Goal: Information Seeking & Learning: Learn about a topic

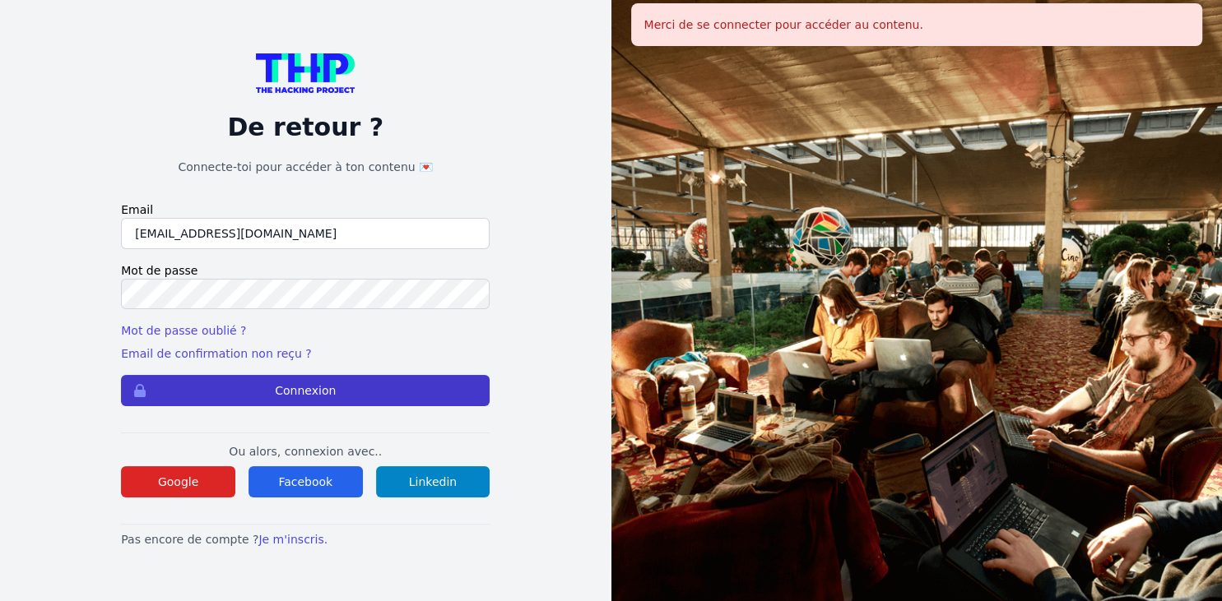
type input "[EMAIL_ADDRESS][DOMAIN_NAME]"
click at [274, 387] on button "Connexion" at bounding box center [305, 390] width 369 height 31
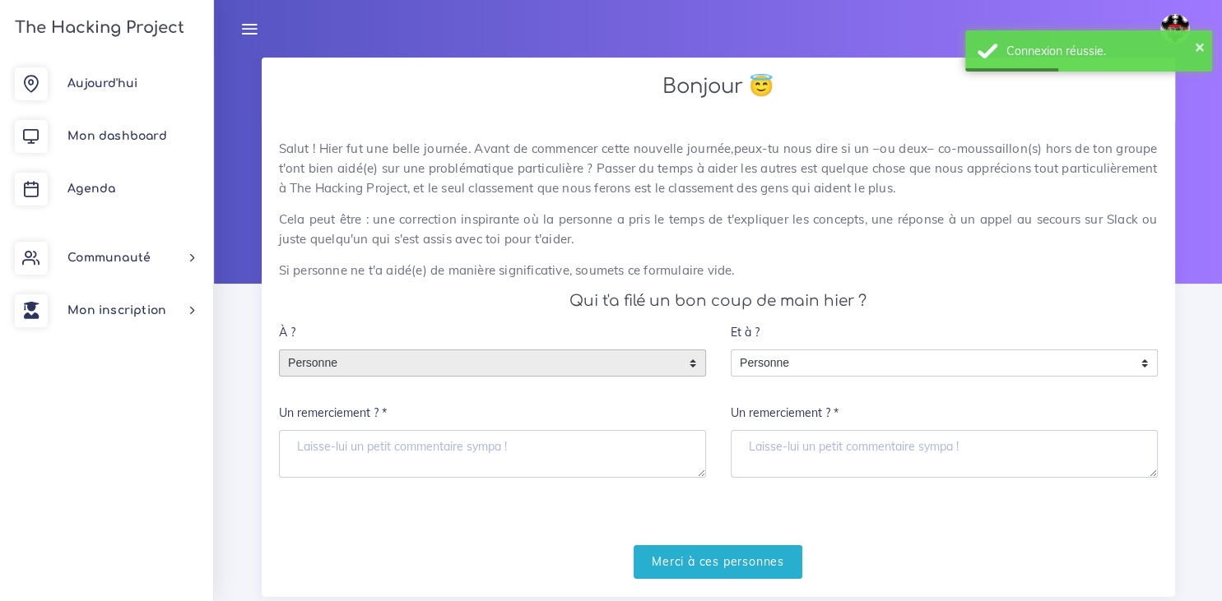
click at [691, 360] on div "Personne" at bounding box center [492, 364] width 427 height 28
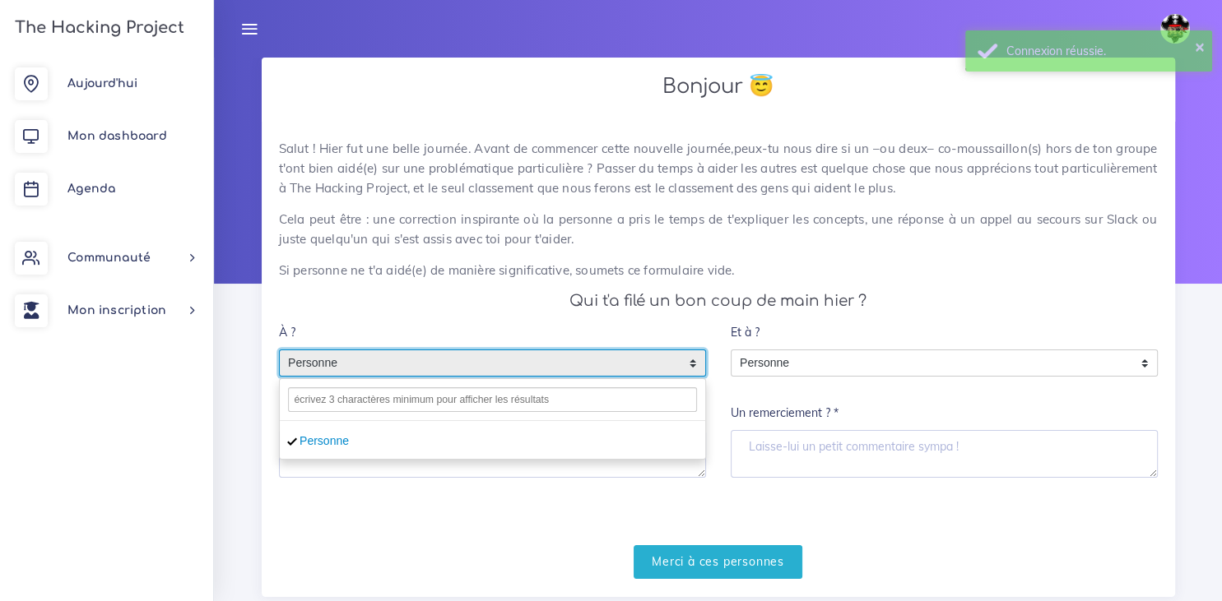
click at [726, 490] on div "Et à ? Personne Personne Personne Un remerciement ? *" at bounding box center [944, 405] width 452 height 179
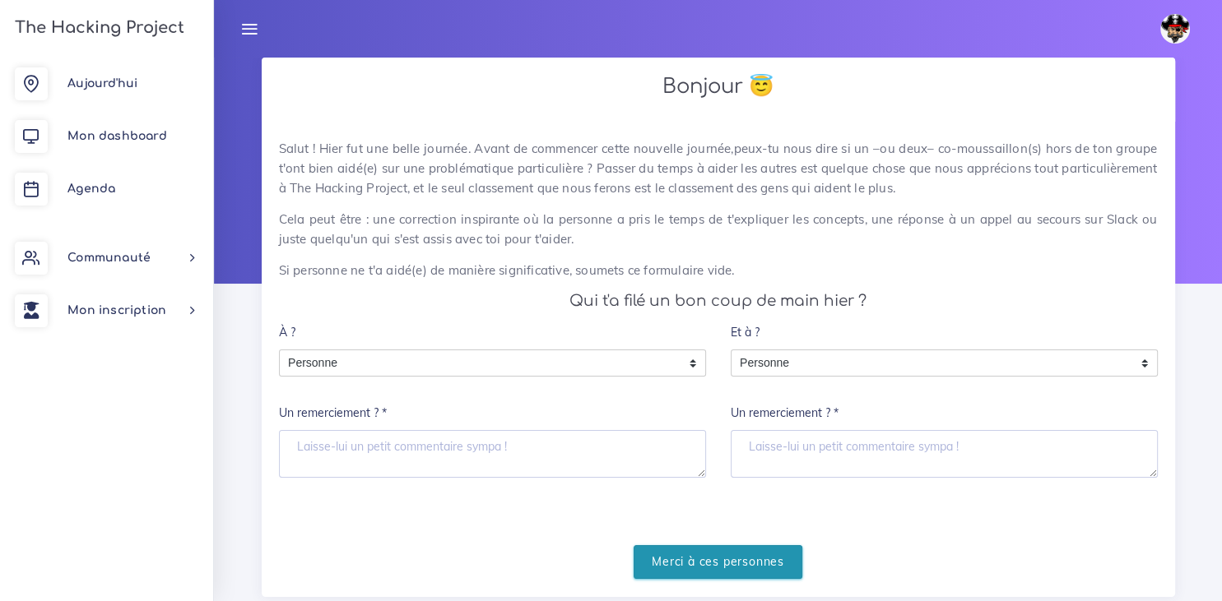
click at [696, 564] on input "Merci à ces personnes" at bounding box center [717, 562] width 169 height 34
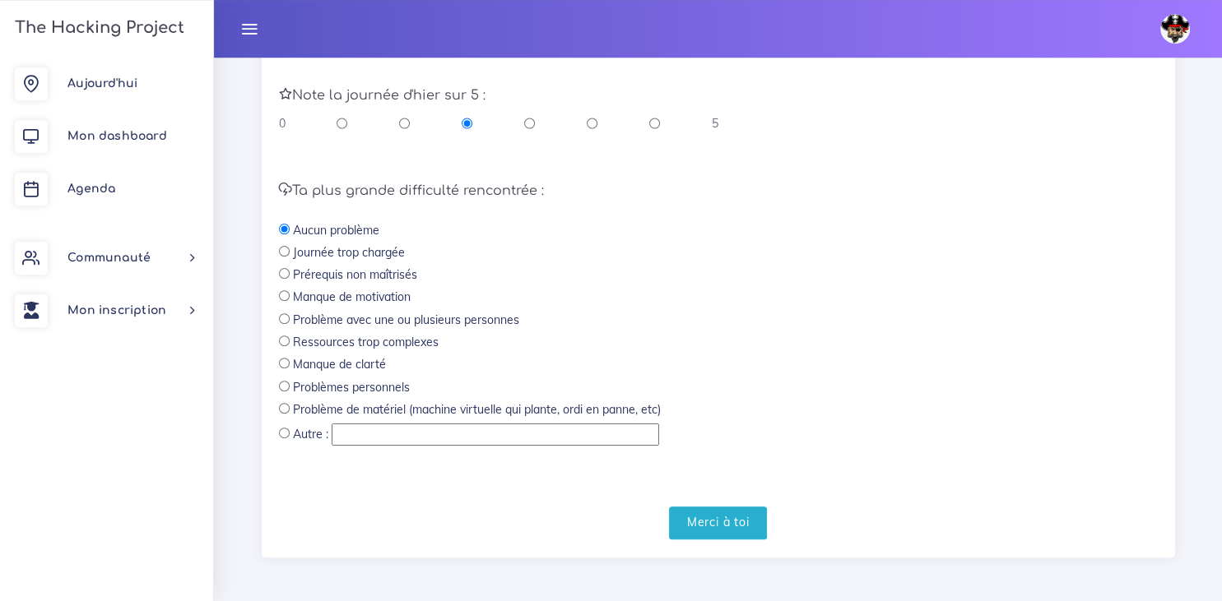
scroll to position [497, 0]
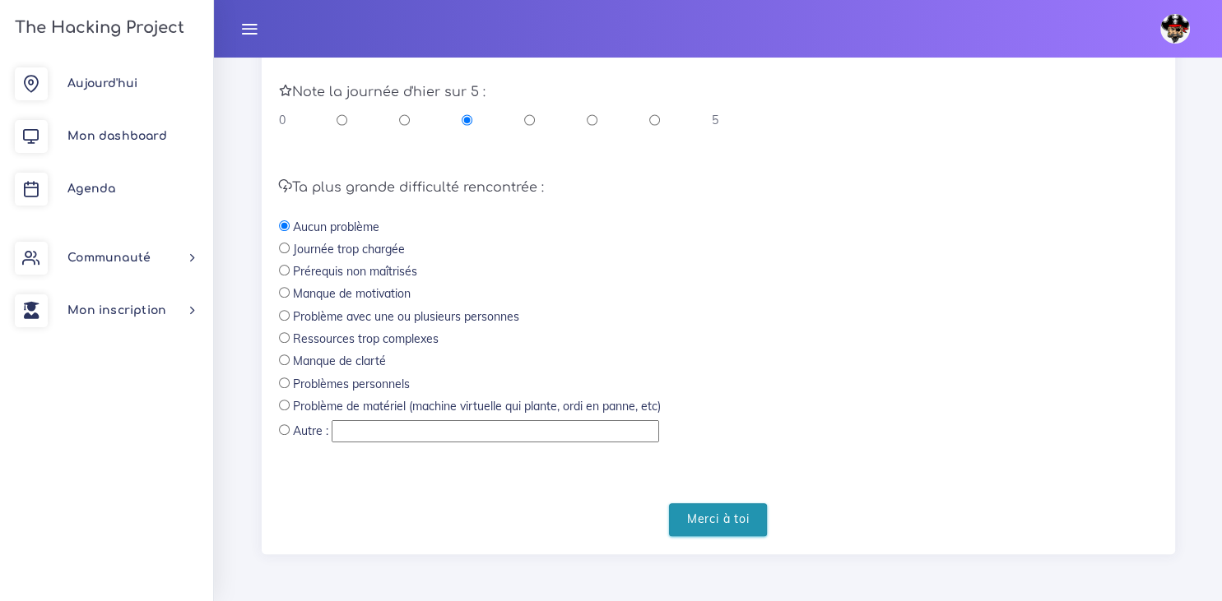
click at [710, 522] on input "Merci à toi" at bounding box center [718, 520] width 99 height 34
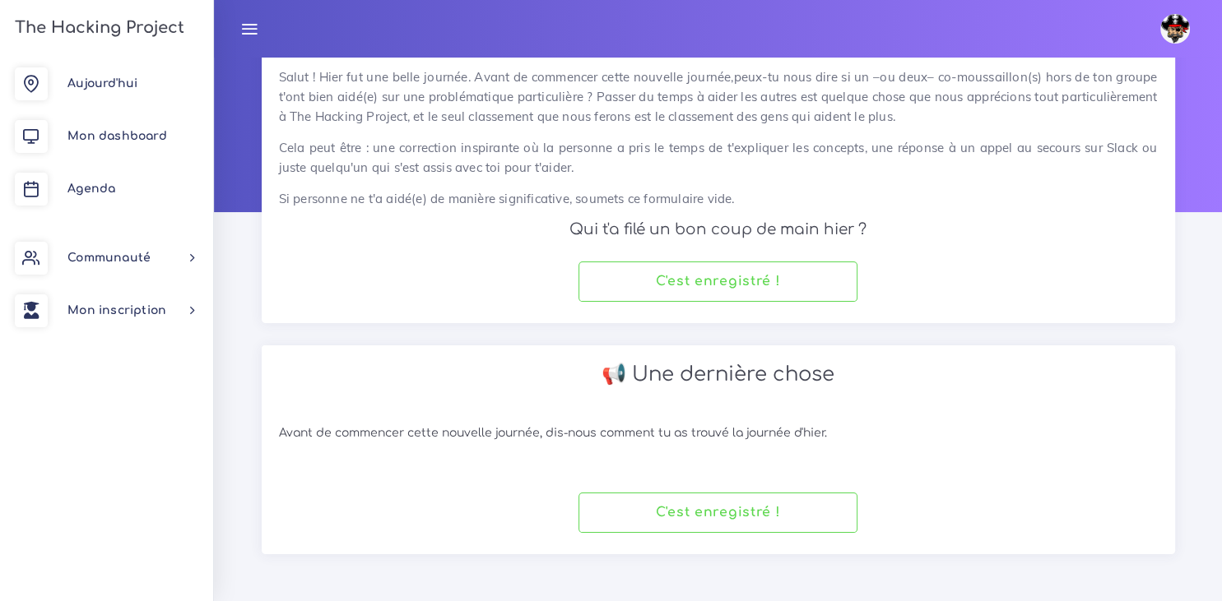
scroll to position [70, 0]
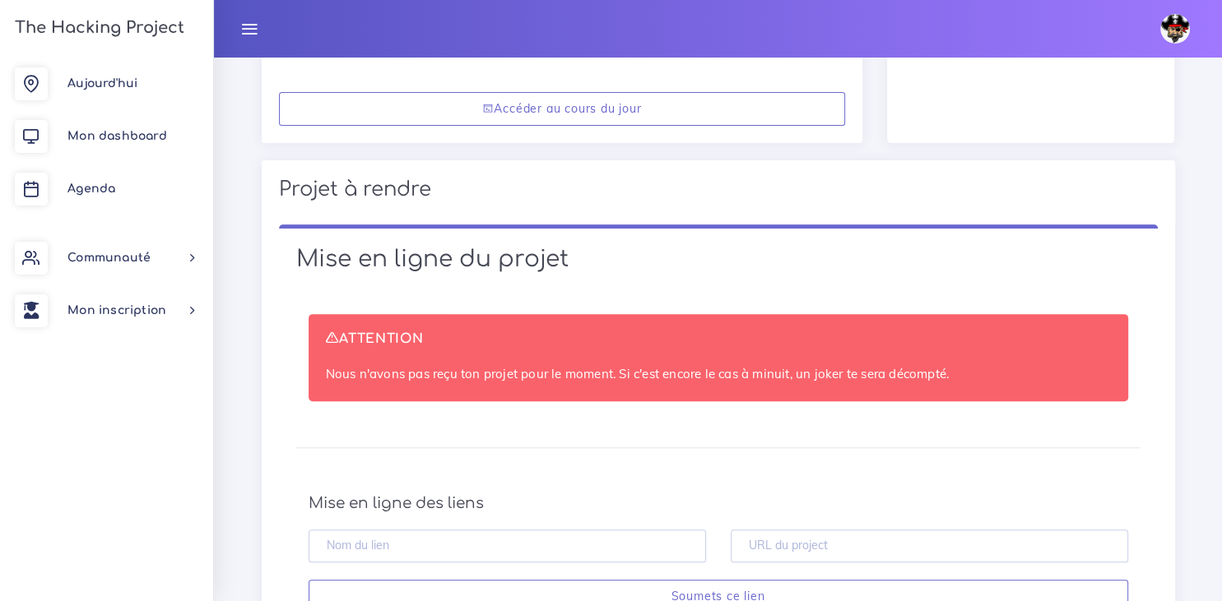
scroll to position [530, 0]
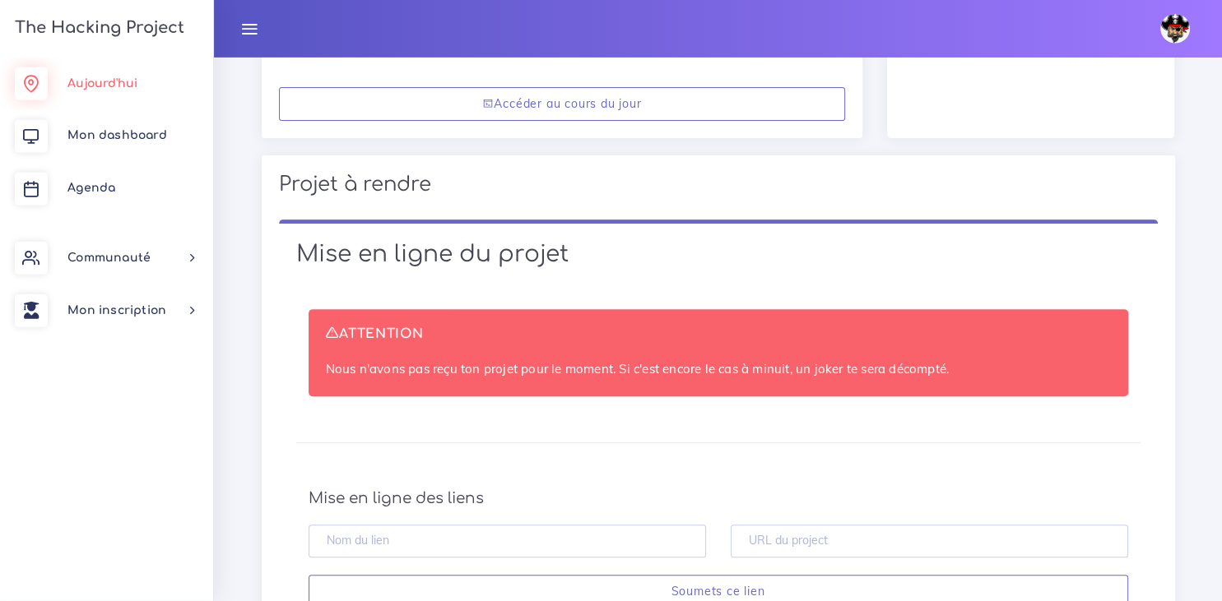
click at [82, 81] on span "Aujourd'hui" at bounding box center [102, 83] width 70 height 12
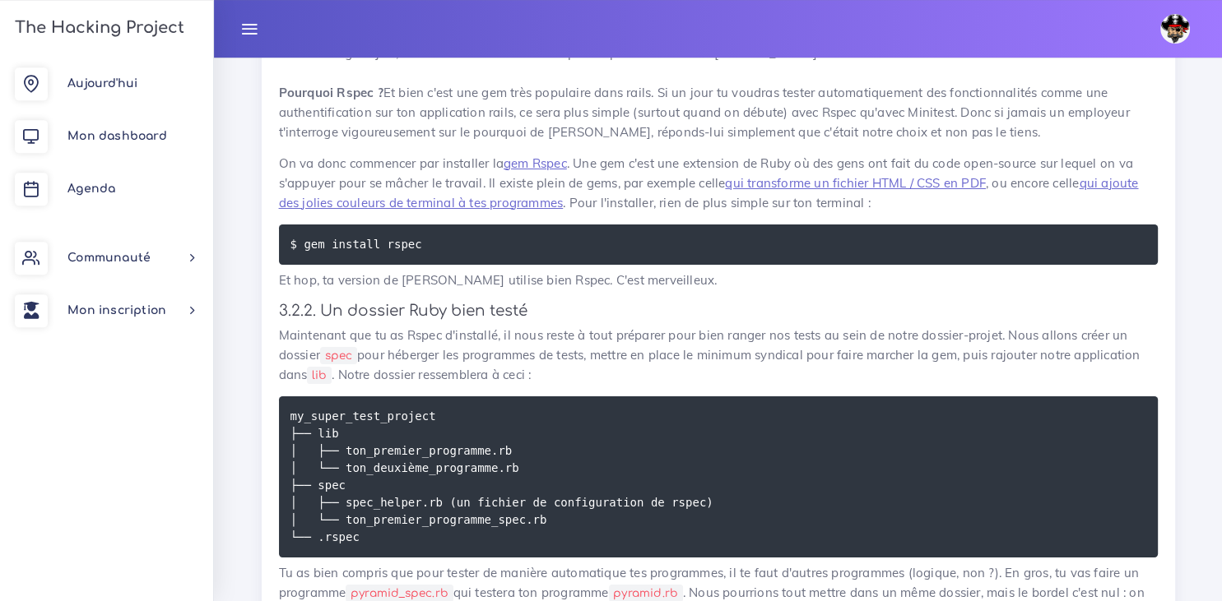
scroll to position [5870, 0]
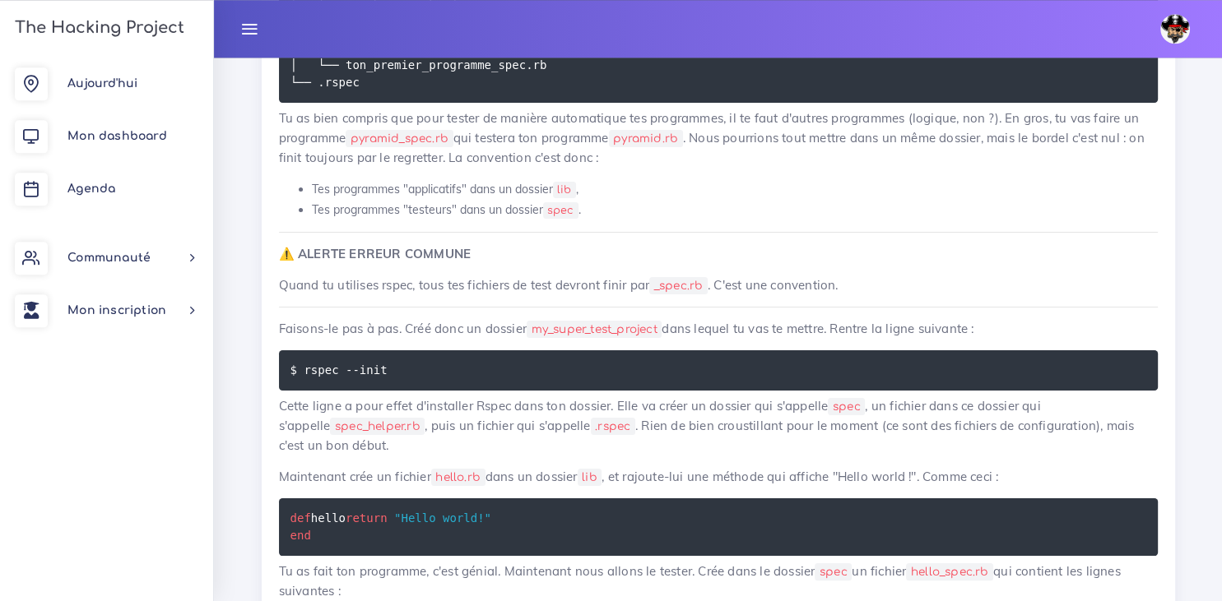
scroll to position [6311, 0]
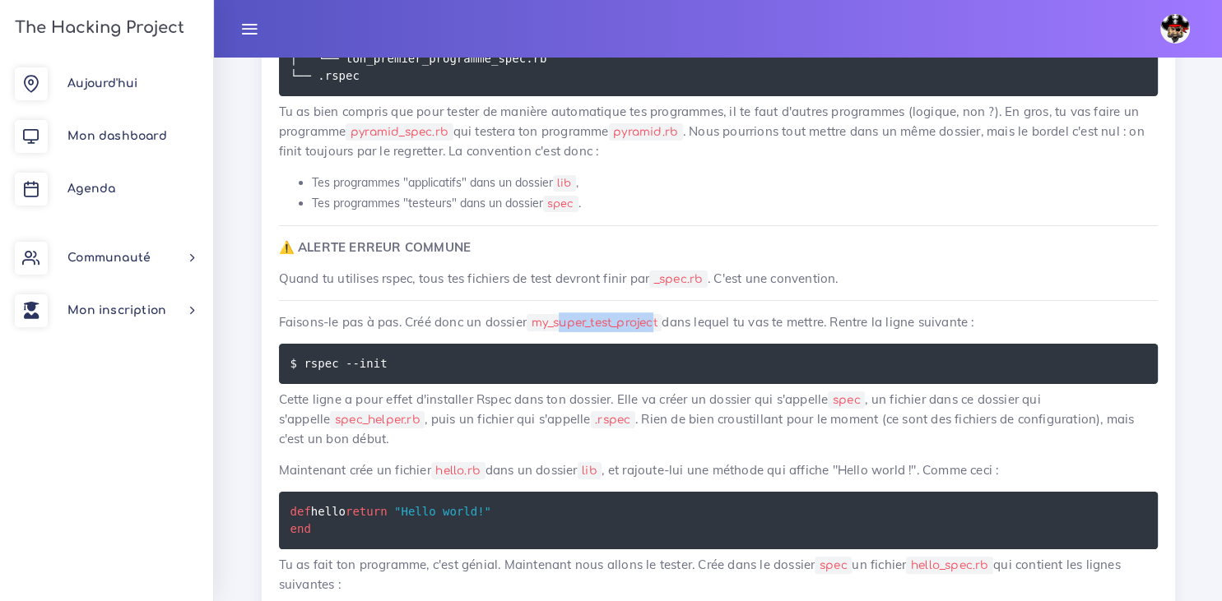
drag, startPoint x: 661, startPoint y: 307, endPoint x: 562, endPoint y: 312, distance: 99.7
click at [562, 314] on code "my_super_test_project" at bounding box center [593, 322] width 135 height 17
click at [661, 314] on code "my_super_test_project" at bounding box center [593, 322] width 135 height 17
drag, startPoint x: 665, startPoint y: 304, endPoint x: 540, endPoint y: 306, distance: 125.1
click at [540, 314] on code "my_super_test_project" at bounding box center [593, 322] width 135 height 17
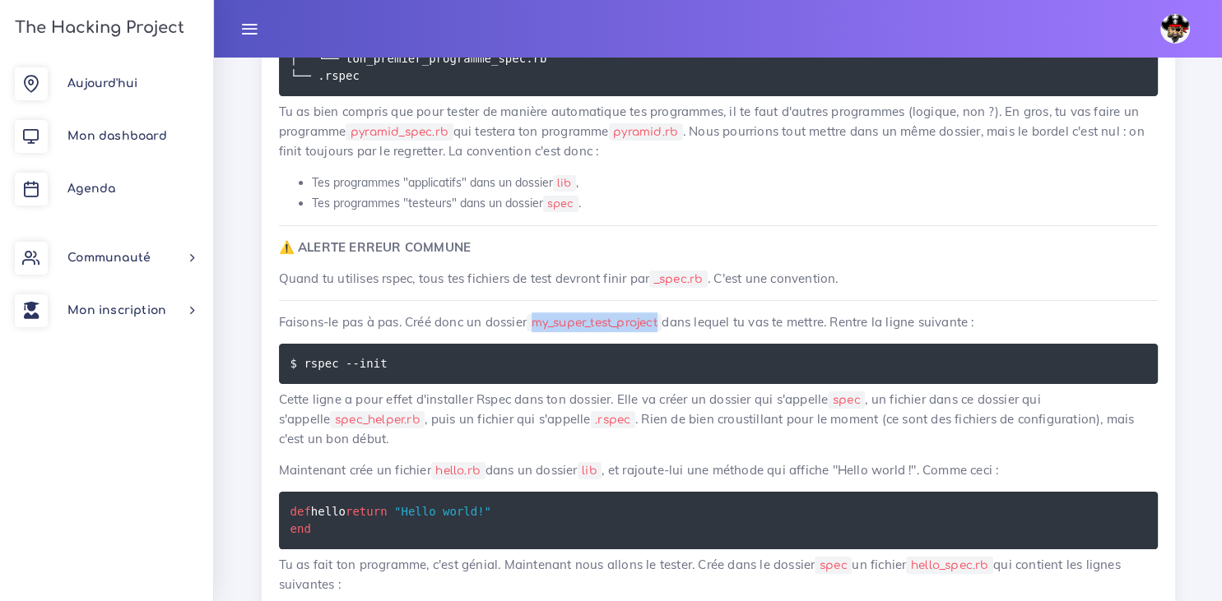
copy code "my_super_test_project"
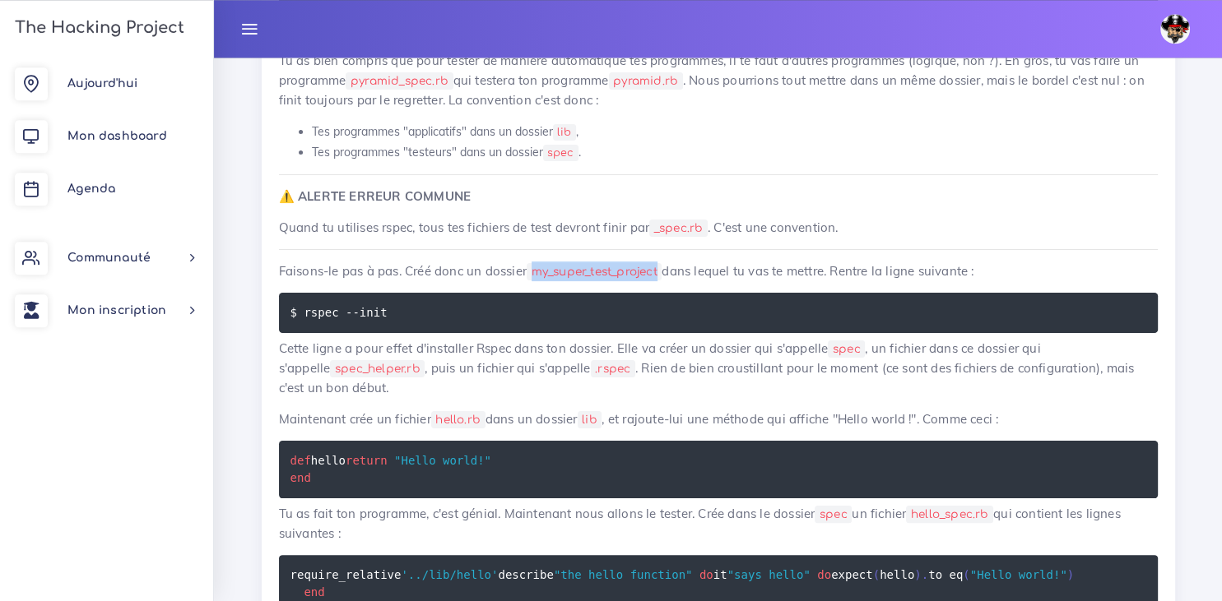
scroll to position [6364, 0]
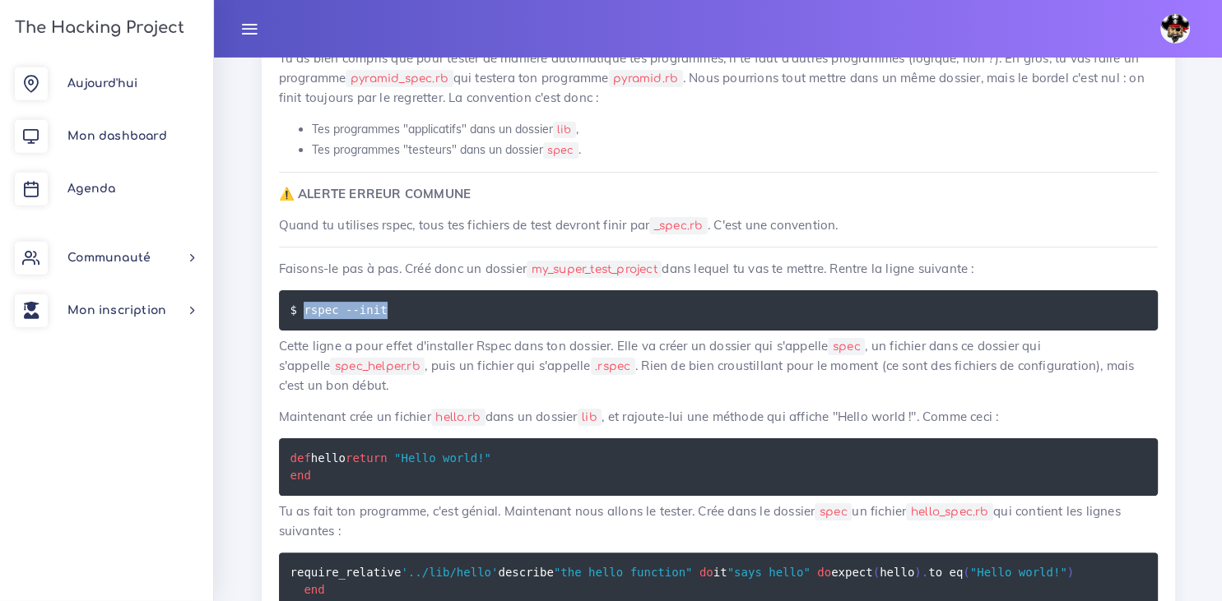
drag, startPoint x: 382, startPoint y: 294, endPoint x: 304, endPoint y: 290, distance: 77.4
click at [304, 301] on code "$ rspec --init" at bounding box center [341, 310] width 102 height 18
copy code "rspec --init"
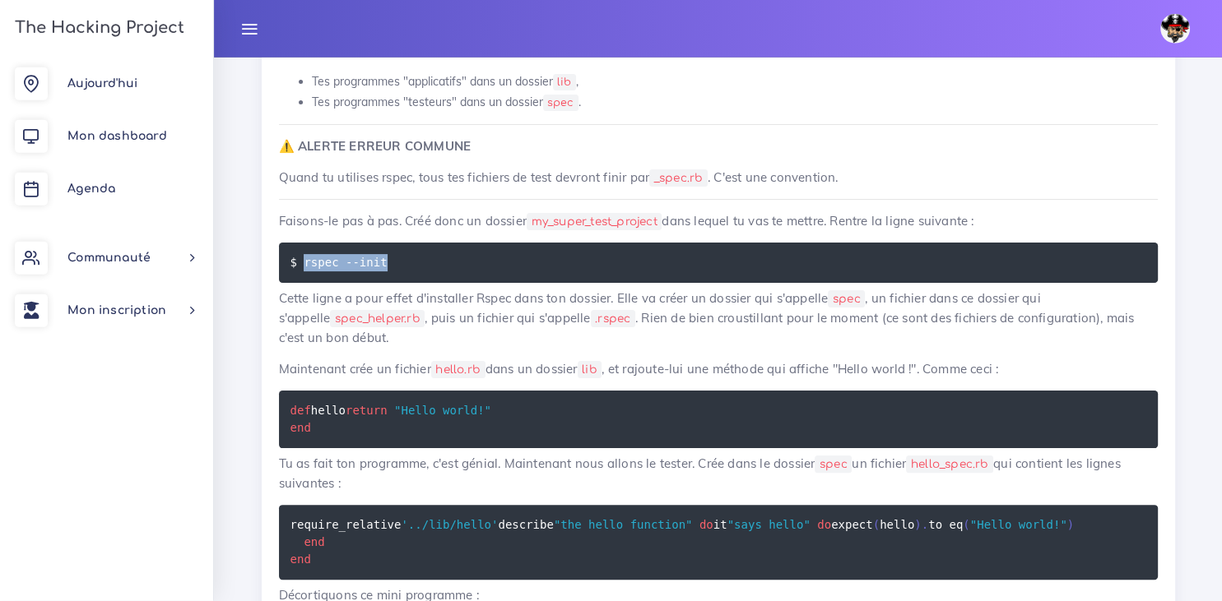
scroll to position [6406, 0]
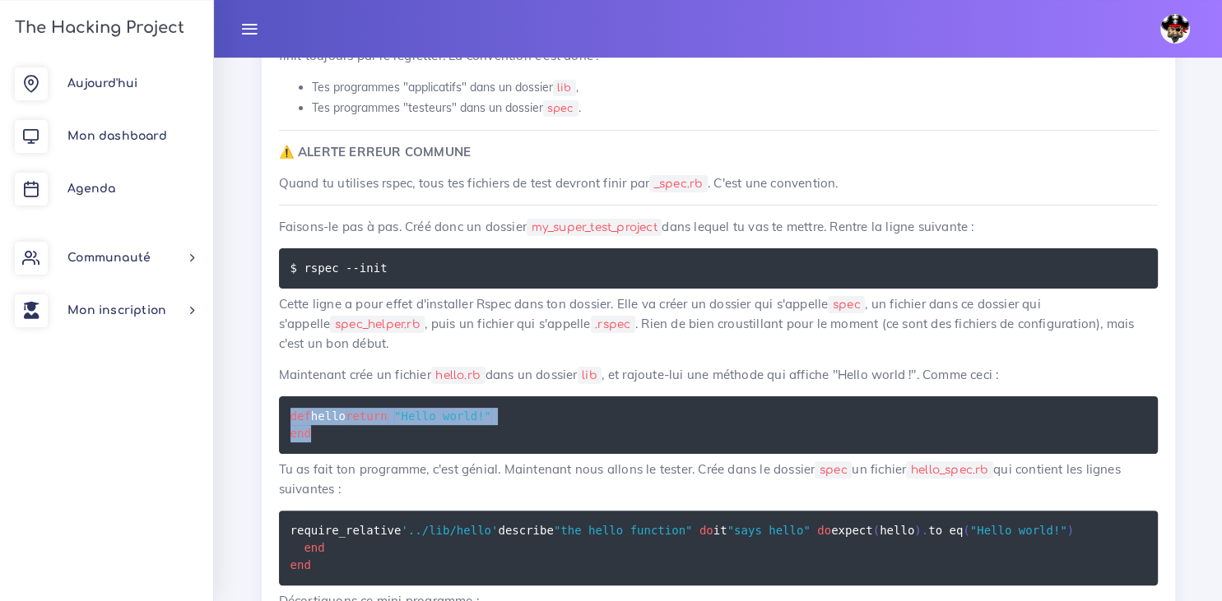
drag, startPoint x: 287, startPoint y: 387, endPoint x: 377, endPoint y: 438, distance: 103.2
click at [377, 438] on pre "def hello return "Hello world!" end" at bounding box center [718, 426] width 879 height 58
copy code "def hello return "Hello world!" end"
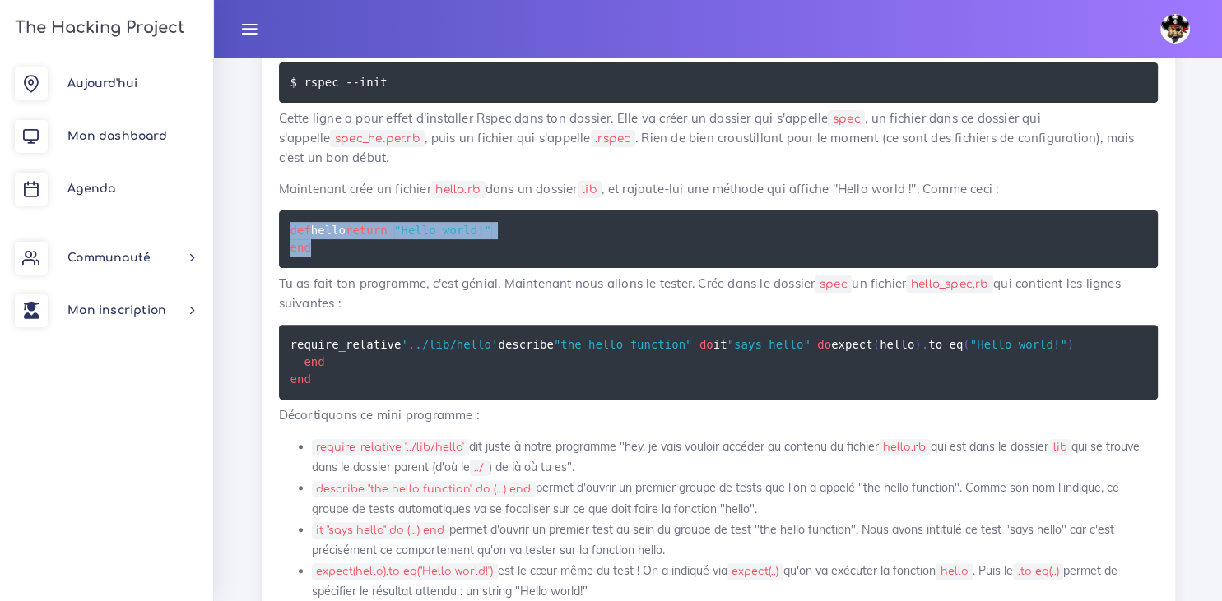
scroll to position [6594, 0]
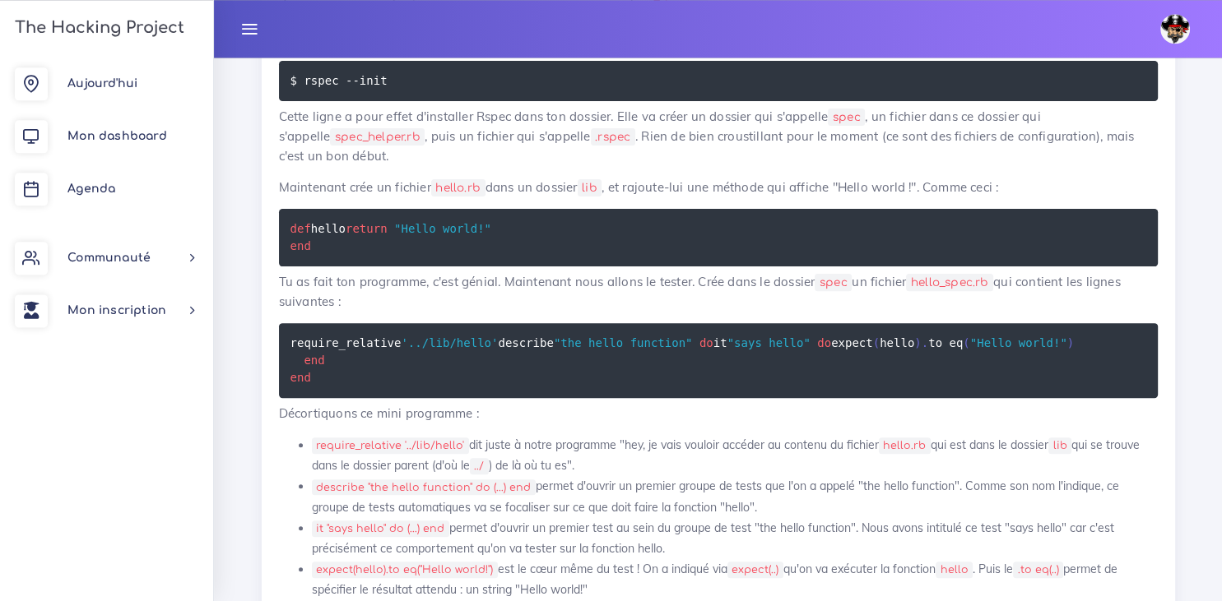
click at [988, 278] on code "hello_spec.rb" at bounding box center [949, 282] width 87 height 17
click at [982, 276] on code "hello_spec.rb" at bounding box center [949, 282] width 87 height 17
drag, startPoint x: 995, startPoint y: 275, endPoint x: 916, endPoint y: 269, distance: 79.2
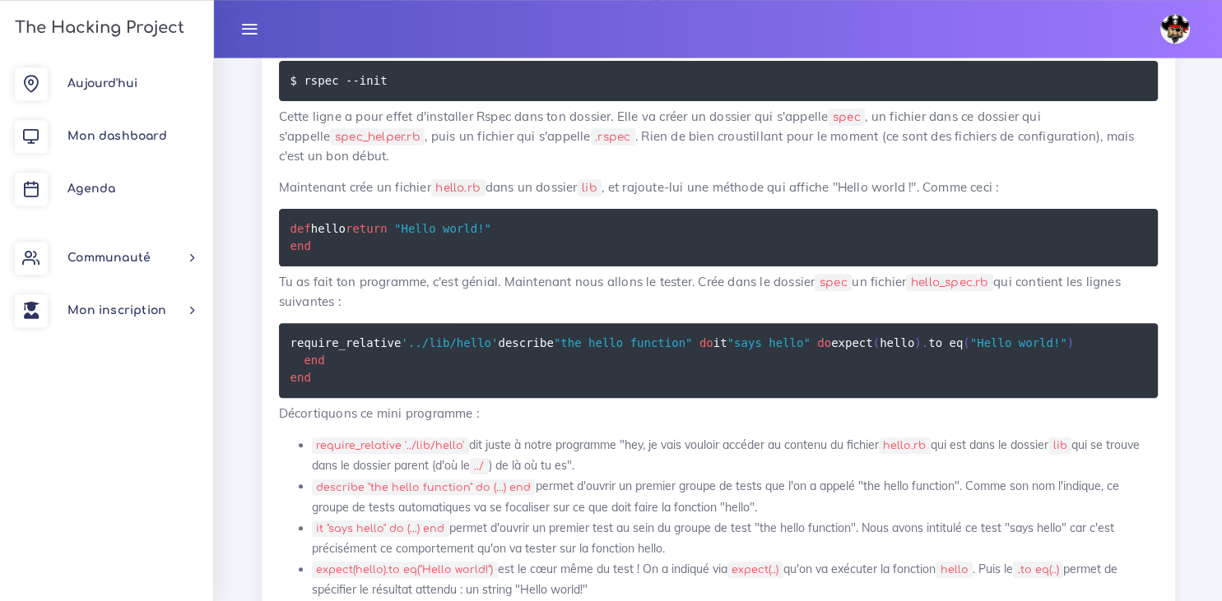
copy p "hello_spec.rb"
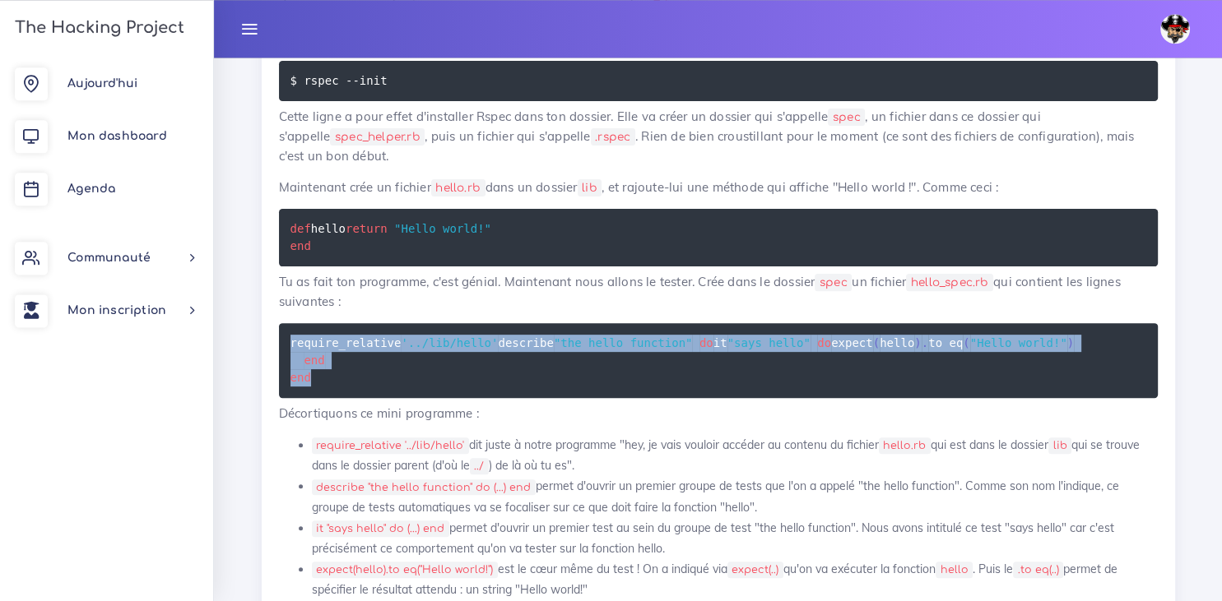
drag, startPoint x: 361, startPoint y: 448, endPoint x: 279, endPoint y: 341, distance: 134.3
click at [279, 341] on pre "require_relative '../lib/hello' describe "the hello function" do it "says hello…" at bounding box center [718, 360] width 879 height 75
copy code "require_relative '../lib/hello' describe "the hello function" do it "says hello…"
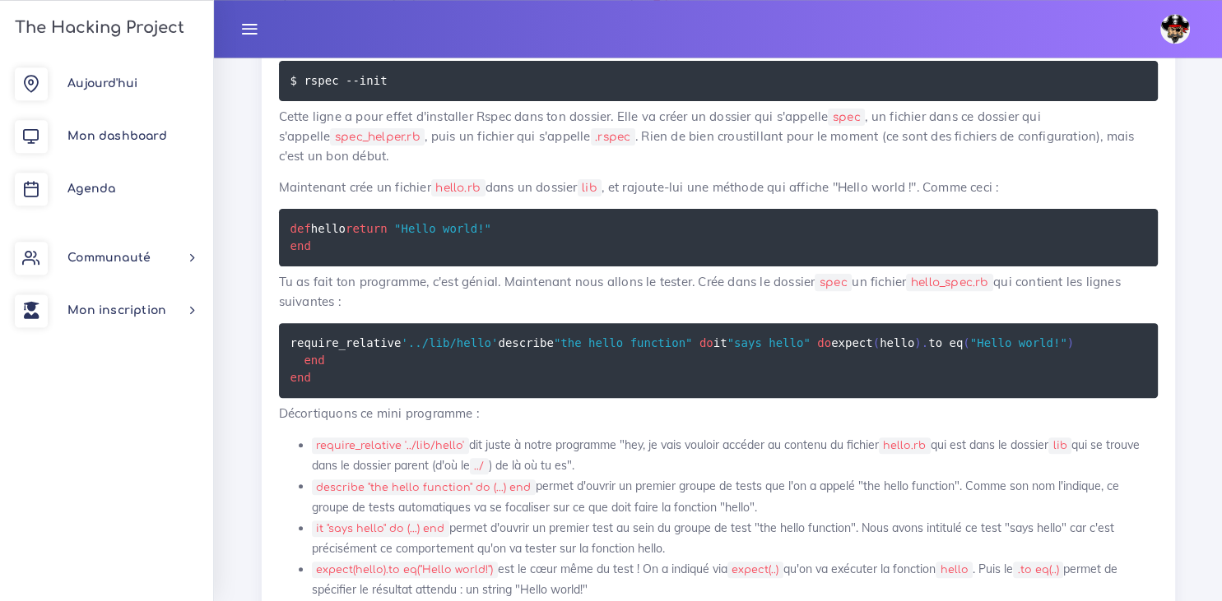
click at [598, 391] on pre "require_relative '../lib/hello' describe "the hello function" do it "says hello…" at bounding box center [718, 360] width 879 height 75
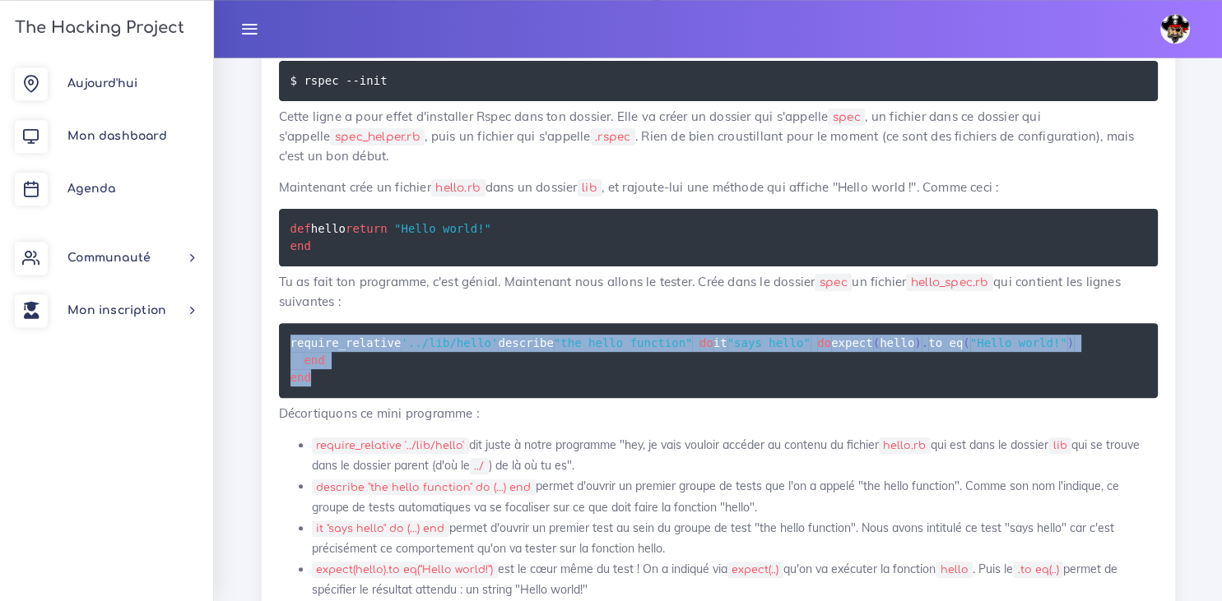
drag, startPoint x: 329, startPoint y: 449, endPoint x: 273, endPoint y: 335, distance: 127.3
click at [279, 335] on pre "require_relative '../lib/hello' describe "the hello function" do it "says hello…" at bounding box center [718, 360] width 879 height 75
copy code "require_relative '../lib/hello' describe "the hello function" do it "says hello…"
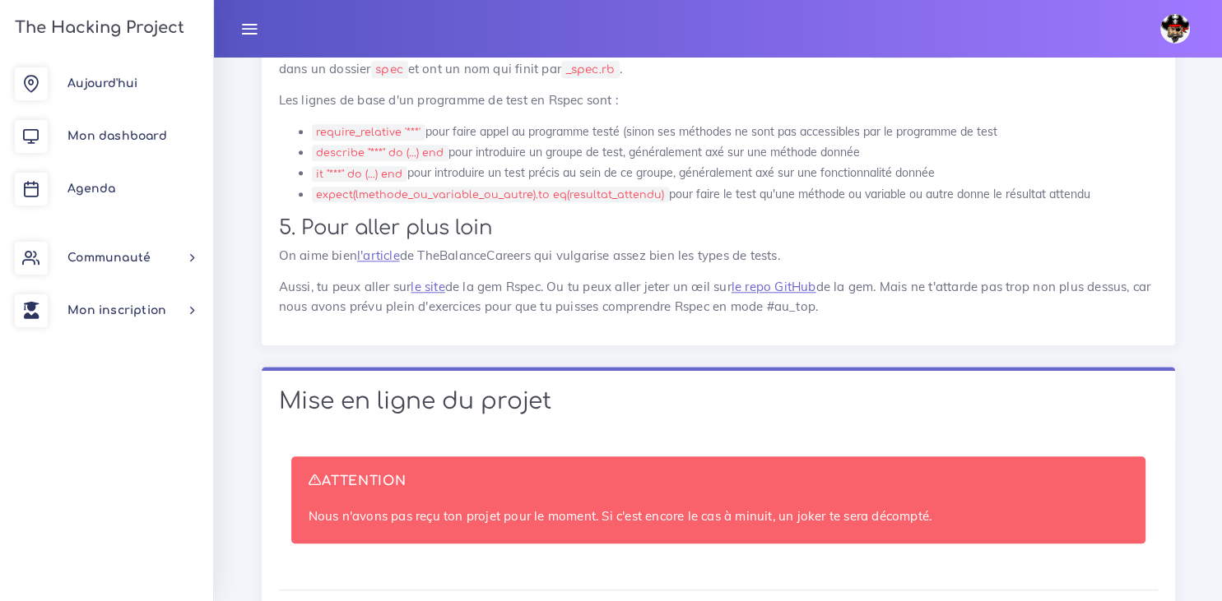
scroll to position [7739, 0]
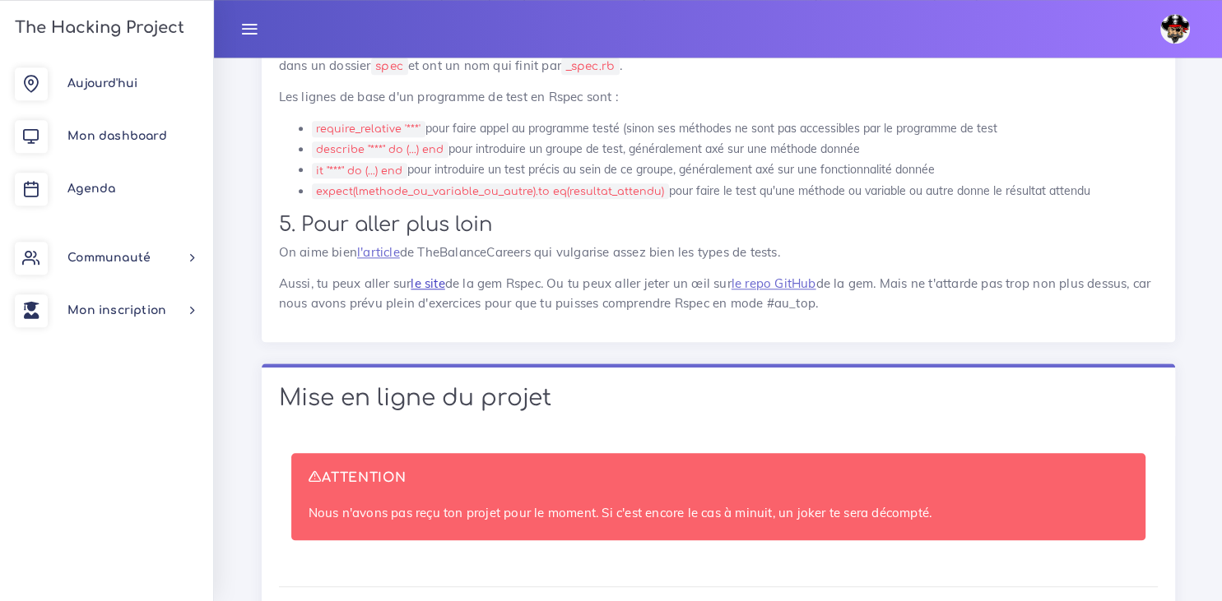
click at [434, 291] on link "le site" at bounding box center [428, 284] width 34 height 16
